Goal: Find specific page/section: Find specific page/section

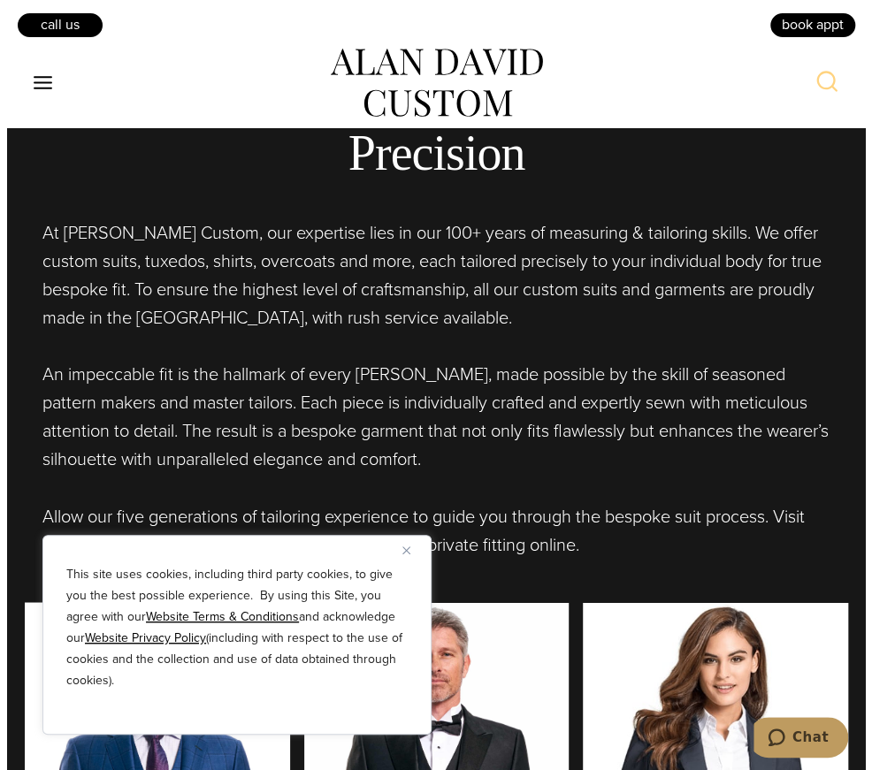
scroll to position [972, 0]
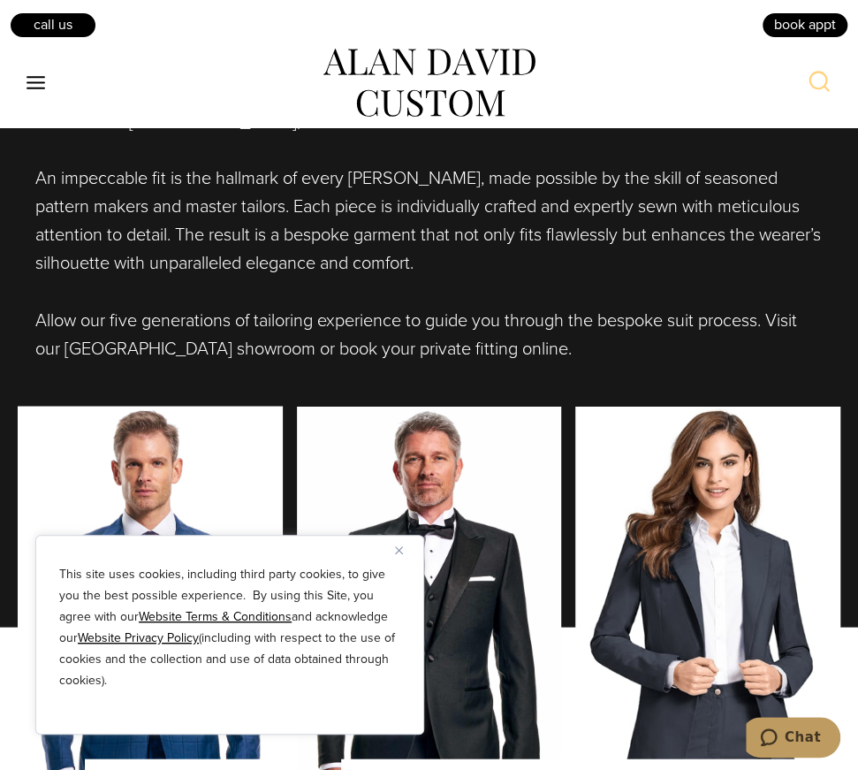
click at [19, 82] on button "Toggle Menu" at bounding box center [36, 83] width 37 height 32
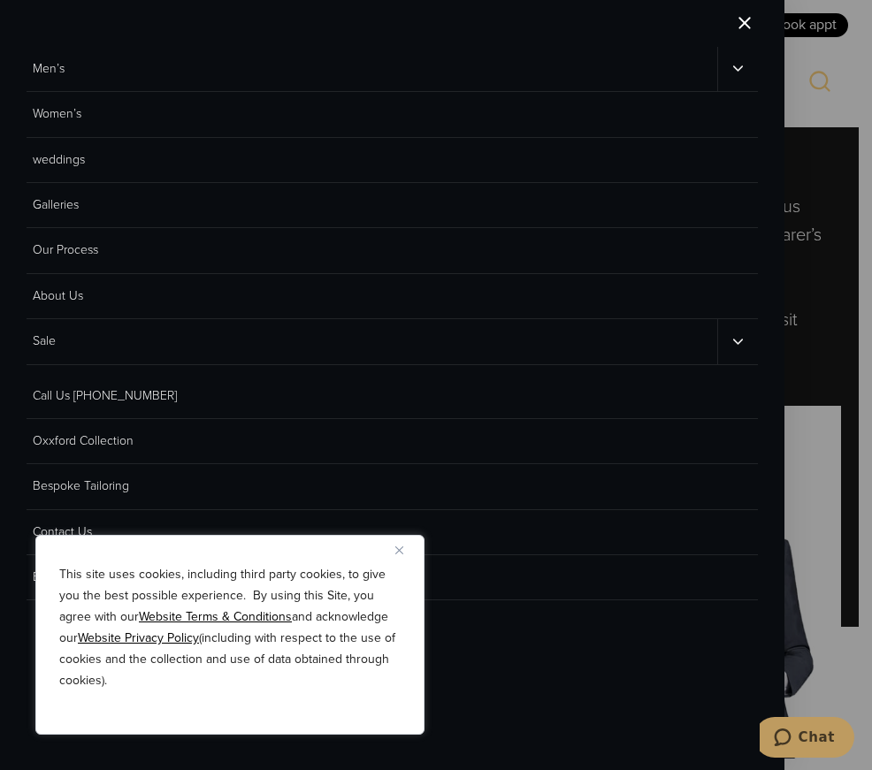
click at [744, 65] on icon "Men’s sub menu toggle" at bounding box center [737, 68] width 17 height 17
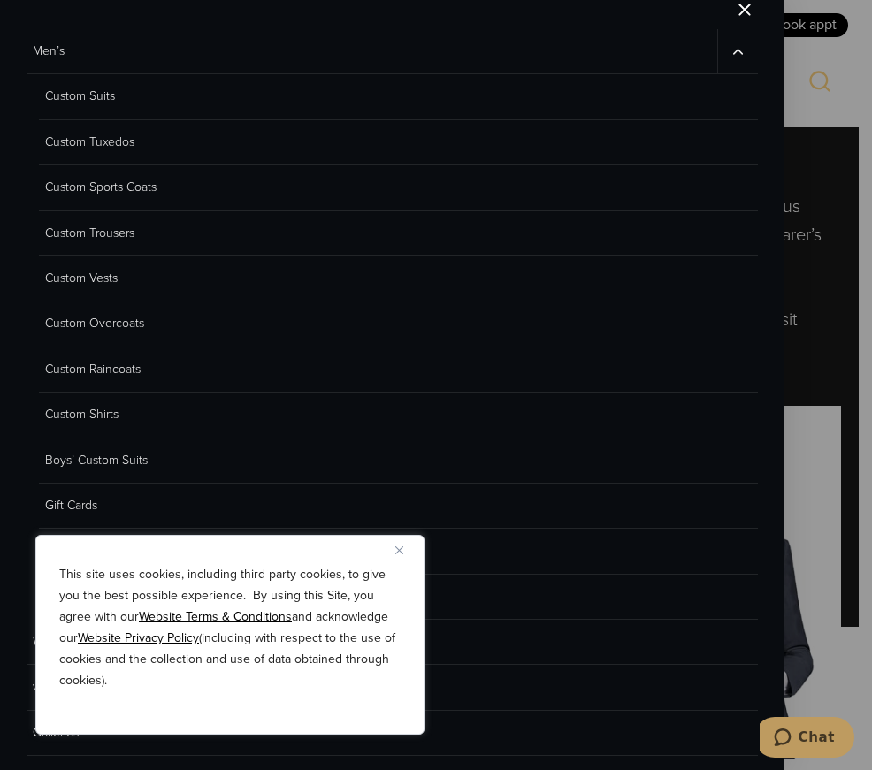
scroll to position [0, 0]
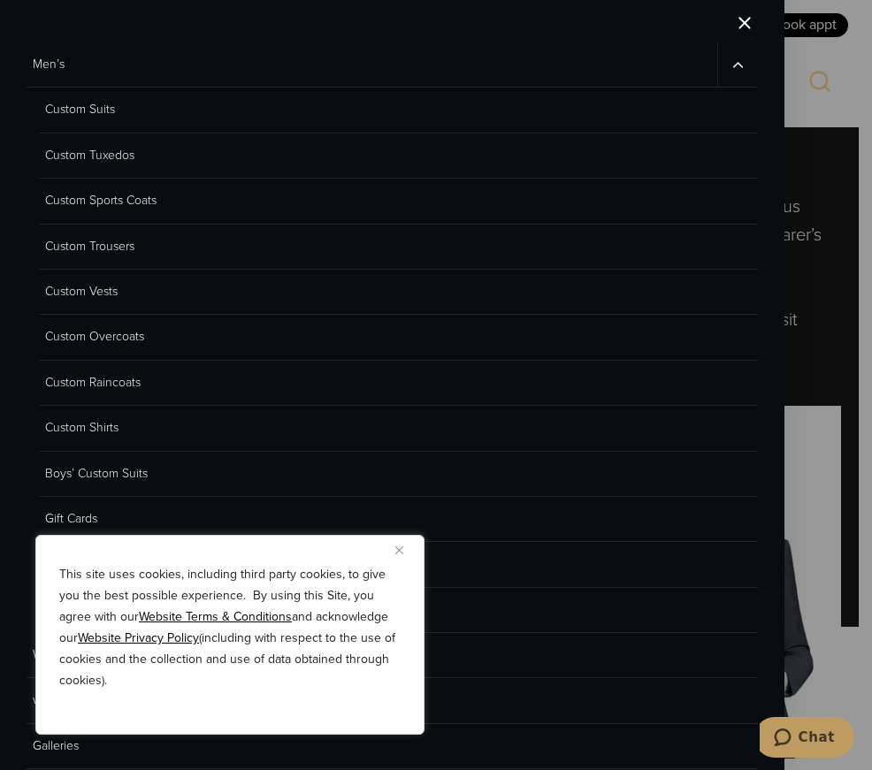
click at [104, 114] on link "Custom Suits" at bounding box center [398, 110] width 719 height 45
